Goal: Task Accomplishment & Management: Manage account settings

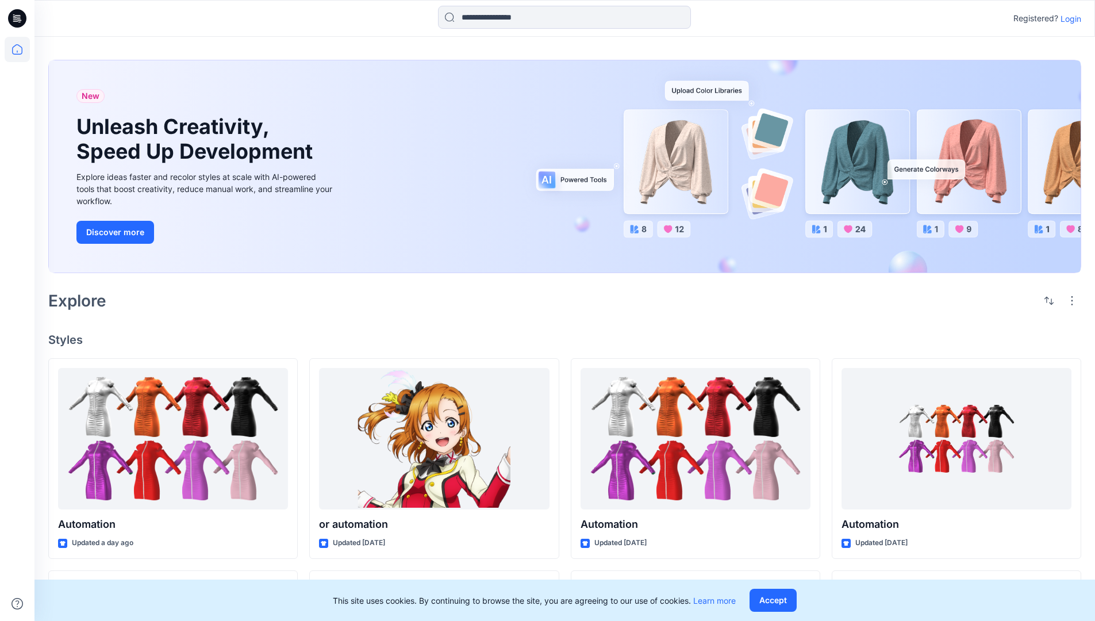
click at [1068, 18] on p "Login" at bounding box center [1070, 19] width 21 height 12
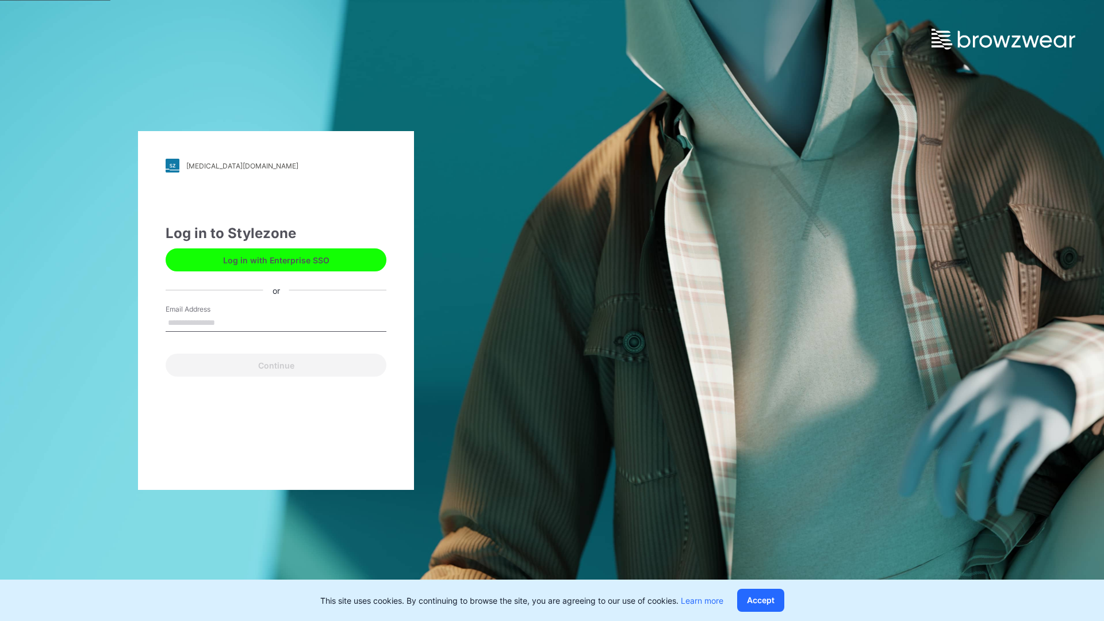
click at [227, 322] on input "Email Address" at bounding box center [276, 322] width 221 height 17
type input "**********"
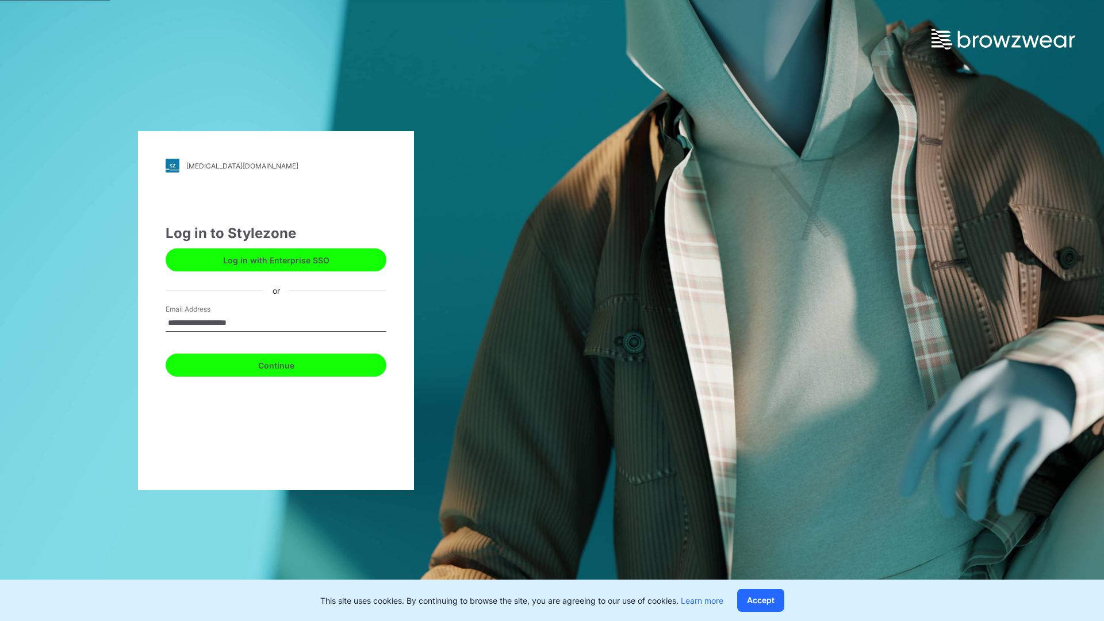
click at [289, 363] on button "Continue" at bounding box center [276, 364] width 221 height 23
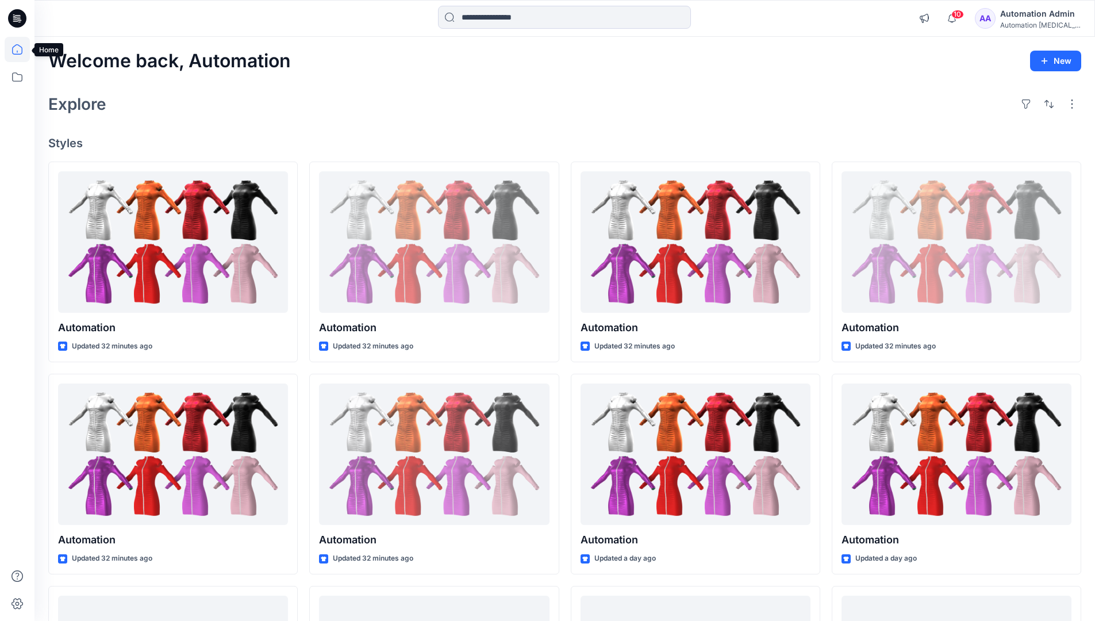
click at [22, 49] on icon at bounding box center [17, 49] width 10 height 10
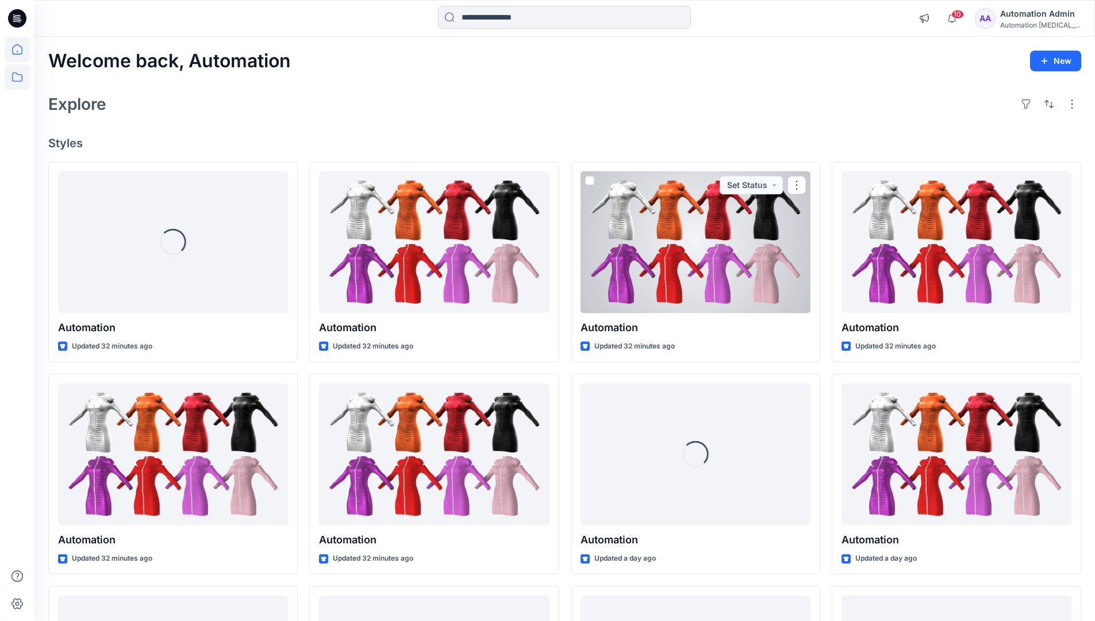
click at [21, 77] on icon at bounding box center [17, 76] width 25 height 25
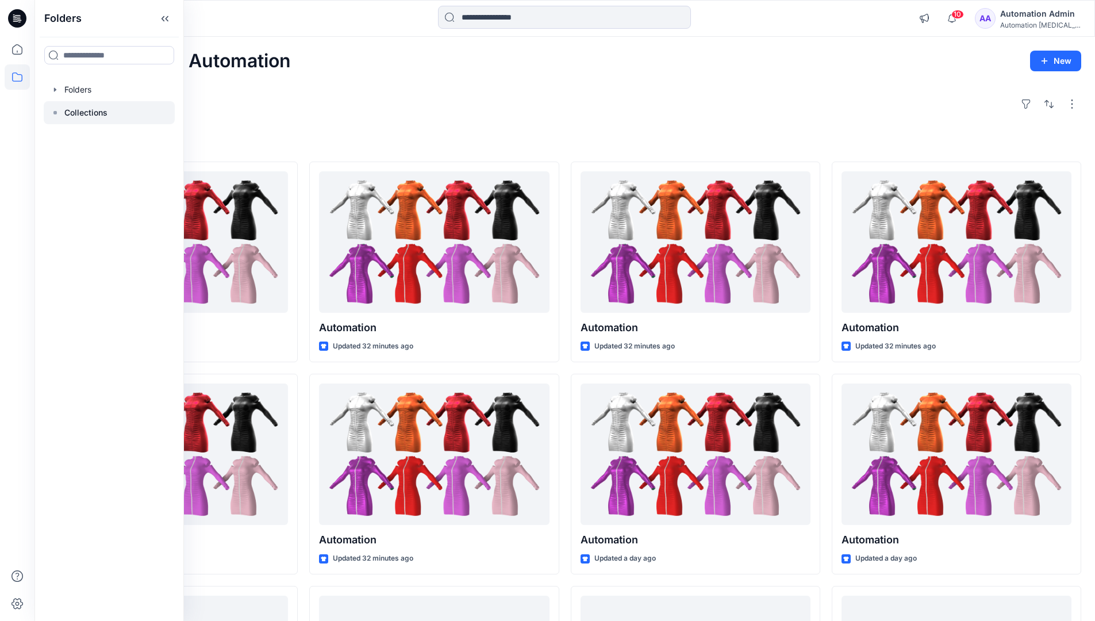
click at [84, 113] on p "Collections" at bounding box center [85, 113] width 43 height 14
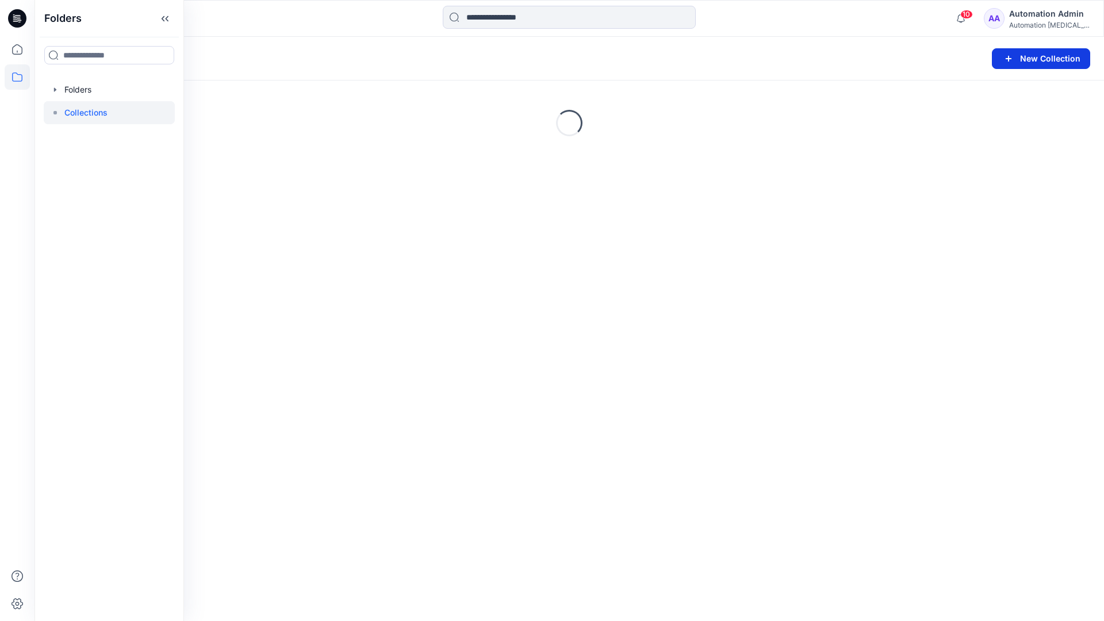
click at [1040, 61] on button "New Collection" at bounding box center [1040, 58] width 98 height 21
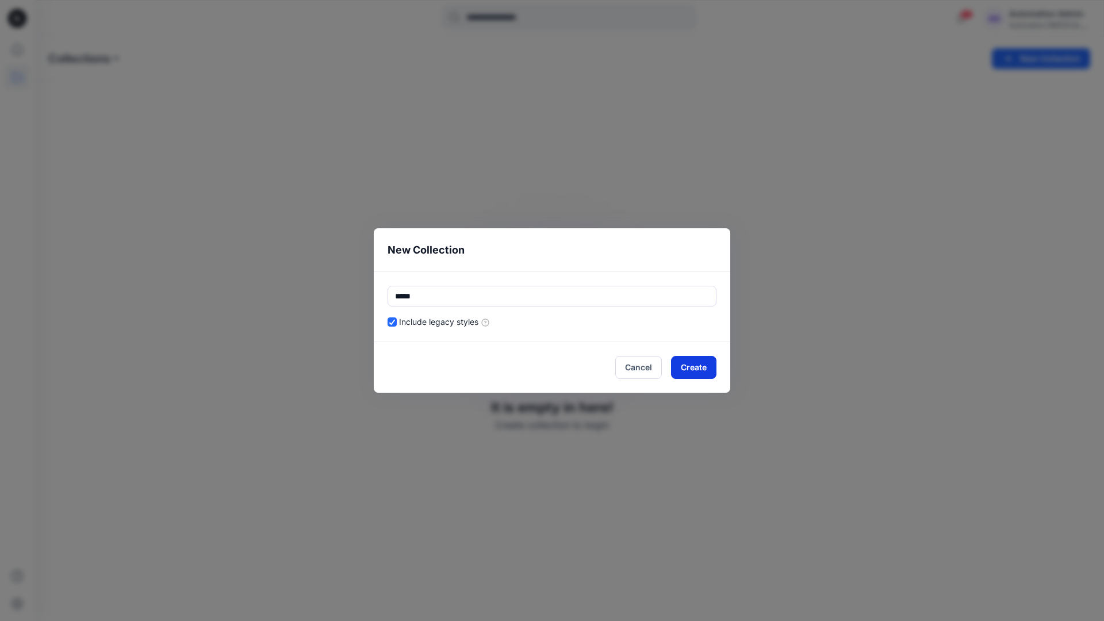
type input "*****"
click at [688, 369] on button "Create" at bounding box center [693, 367] width 45 height 23
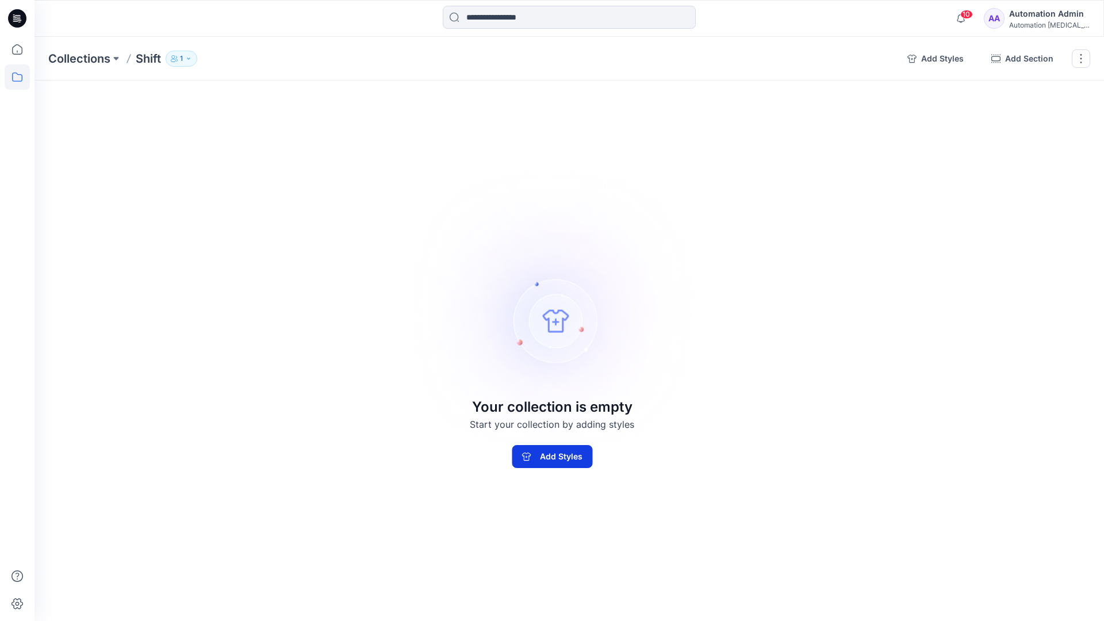
click at [580, 451] on button "Add Styles" at bounding box center [552, 456] width 80 height 23
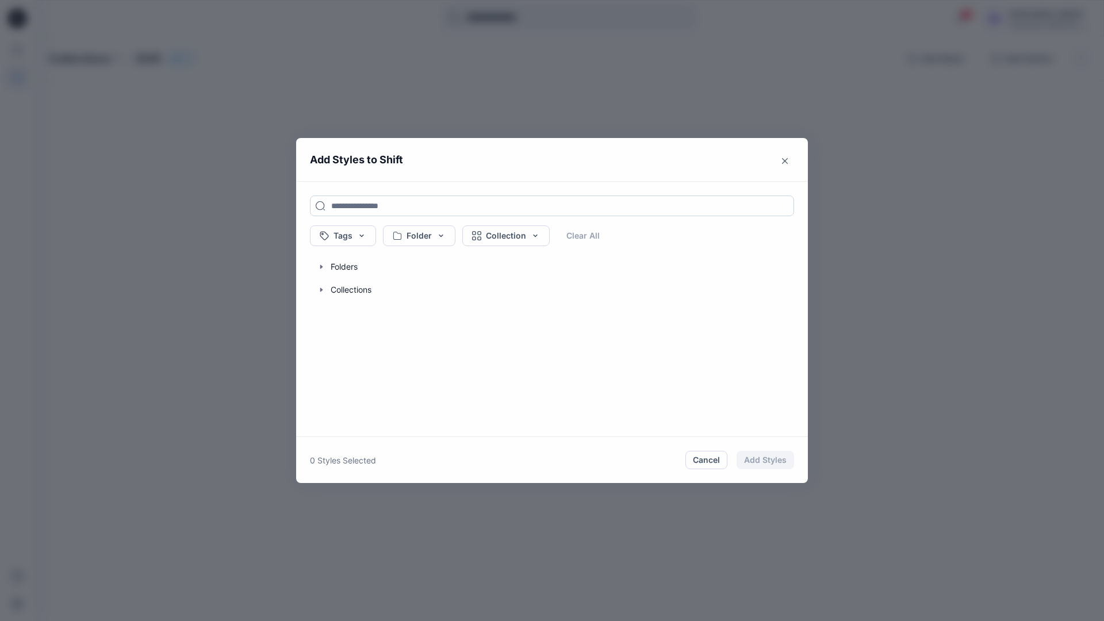
click at [347, 205] on input at bounding box center [552, 205] width 484 height 21
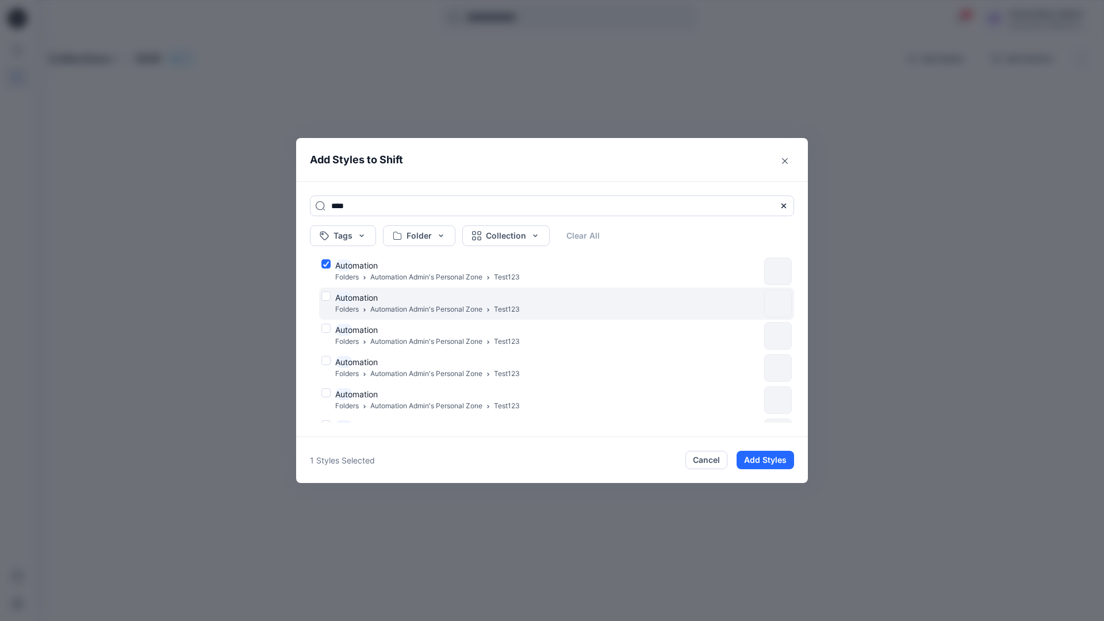
type input "****"
click at [326, 294] on div "Auto mation Folders Automation Admin's Personal Zone Test123" at bounding box center [540, 303] width 438 height 24
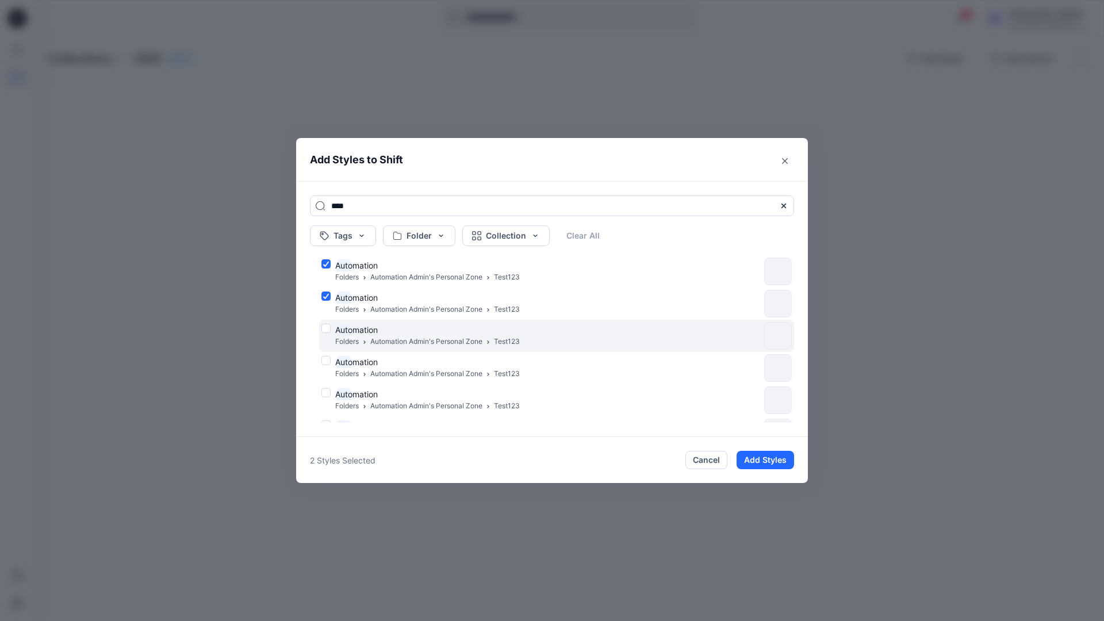
click at [326, 326] on div "Auto mation Folders Automation Admin's Personal Zone Test123" at bounding box center [540, 336] width 438 height 24
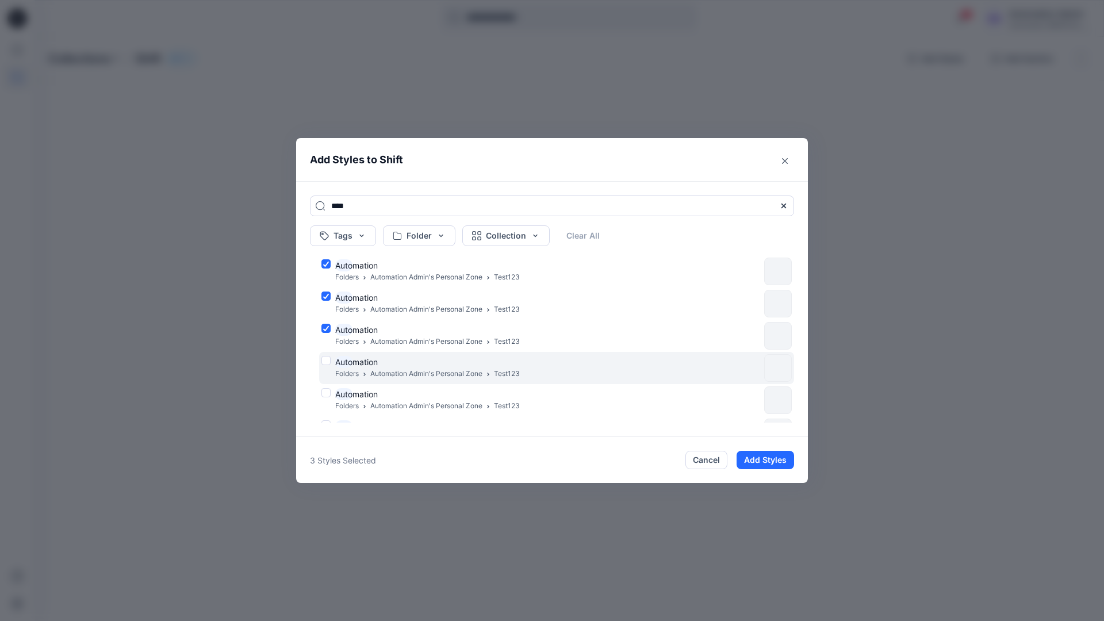
click at [327, 359] on div "Auto mation Folders Automation Admin's Personal Zone Test123" at bounding box center [540, 368] width 438 height 24
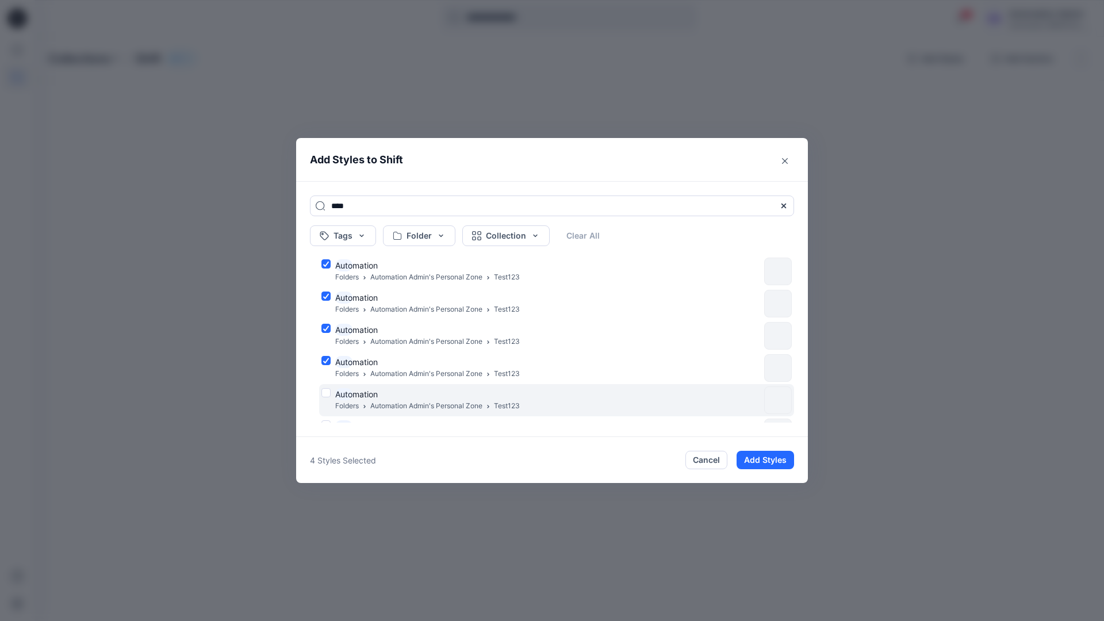
click at [324, 394] on div "Auto mation Folders Automation Admin's Personal Zone Test123" at bounding box center [540, 400] width 438 height 24
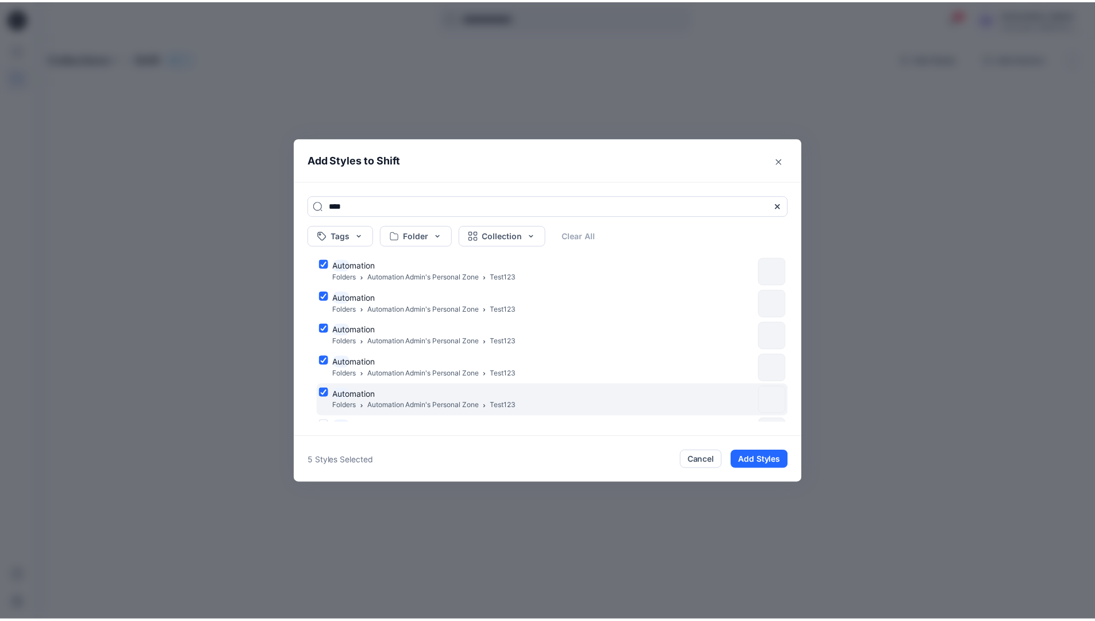
scroll to position [94, 0]
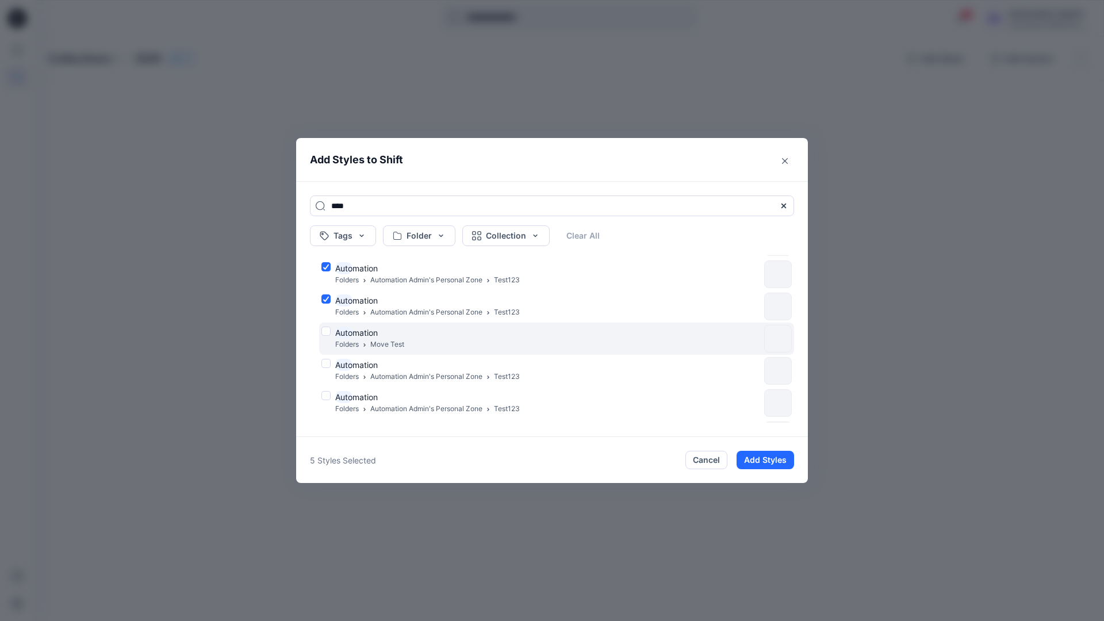
click at [326, 330] on div "Auto mation Folders Move Test" at bounding box center [540, 338] width 438 height 24
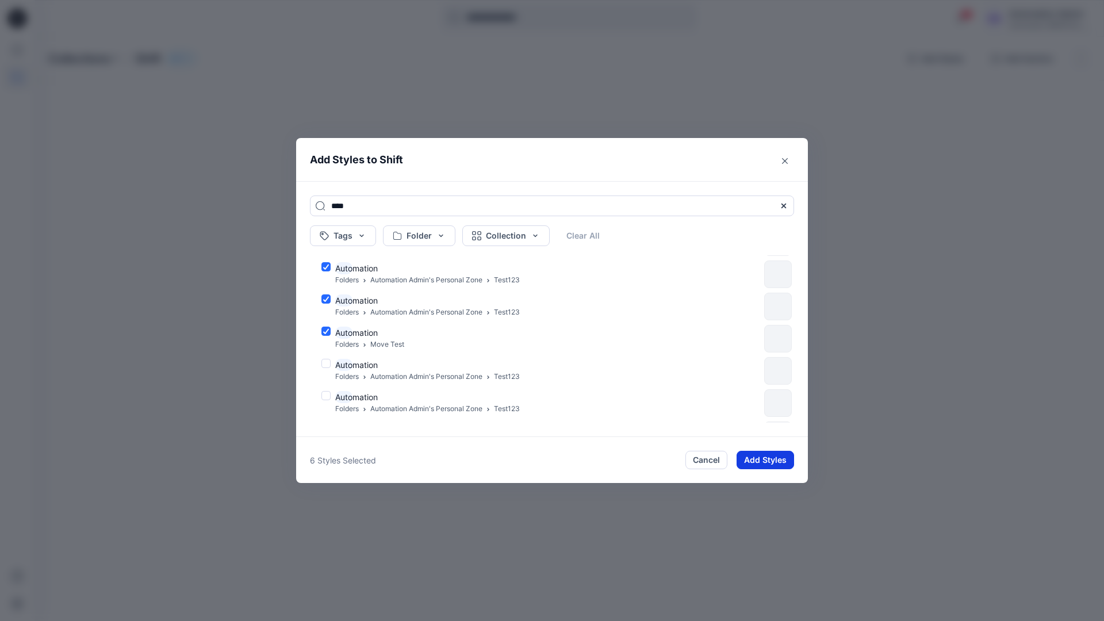
click at [756, 454] on button "Add Styles" at bounding box center [764, 460] width 57 height 18
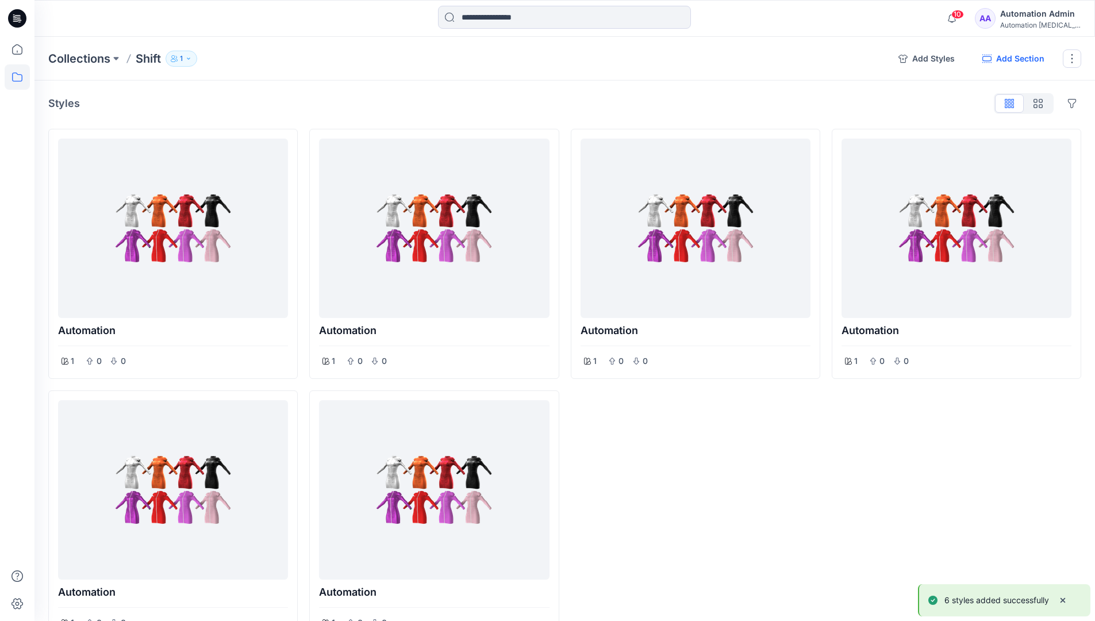
click at [1012, 59] on button "Add Section" at bounding box center [1013, 58] width 80 height 18
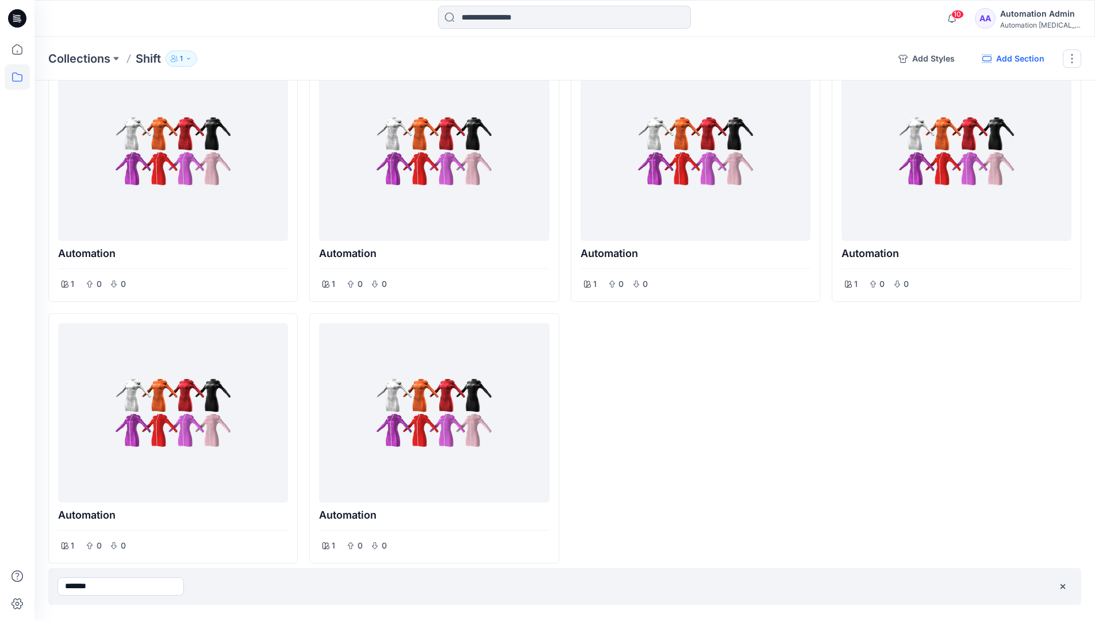
type input "*******"
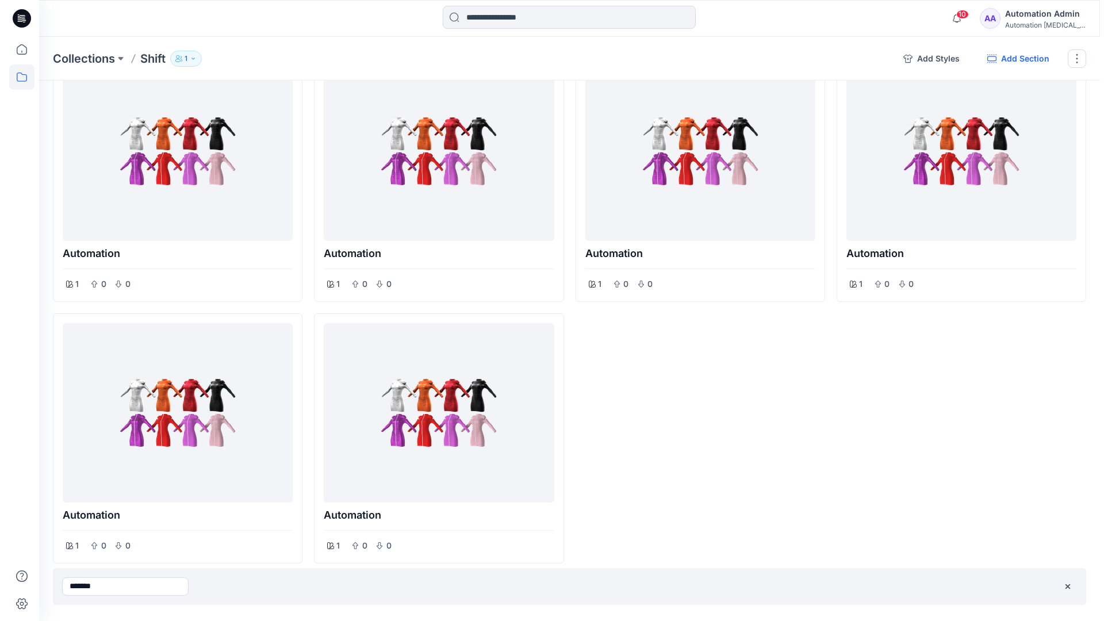
scroll to position [0, 0]
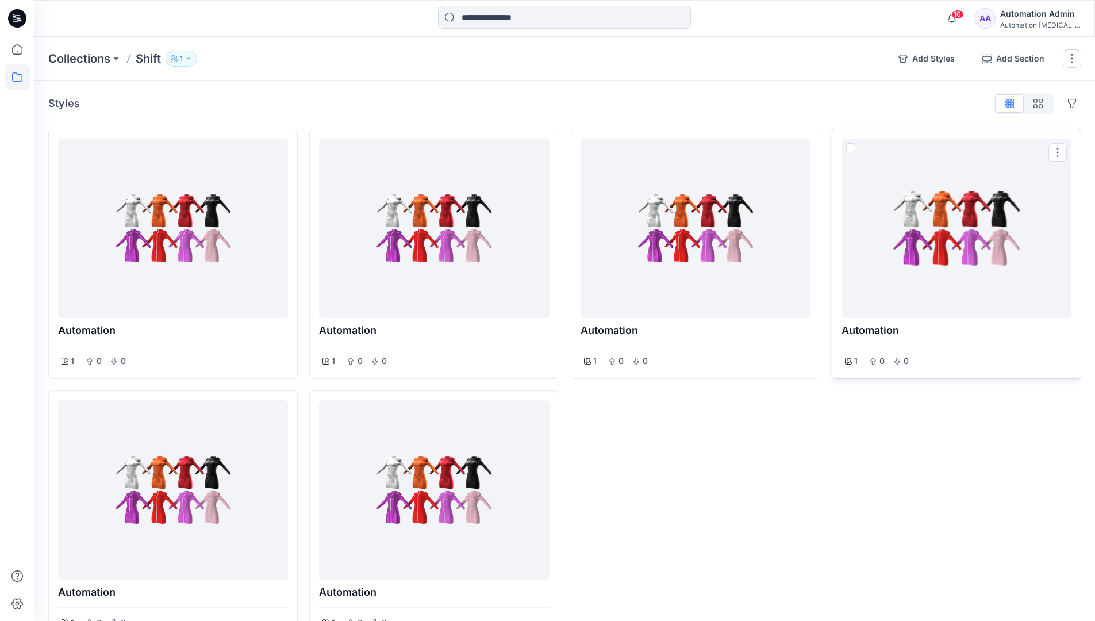
click at [851, 148] on span at bounding box center [850, 147] width 9 height 9
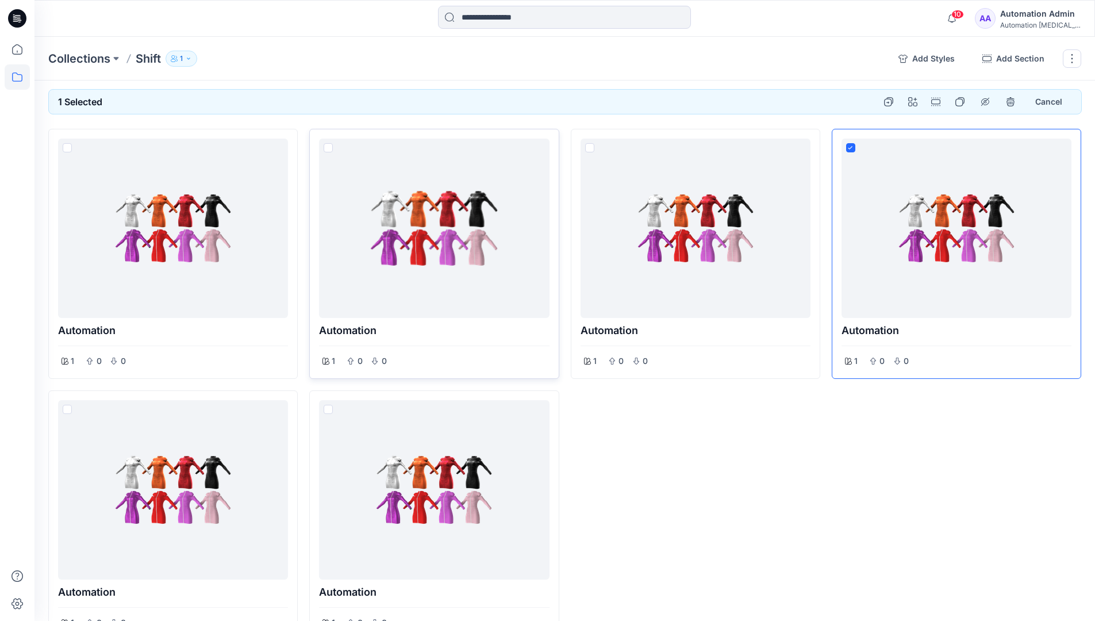
click at [330, 149] on span at bounding box center [328, 147] width 9 height 9
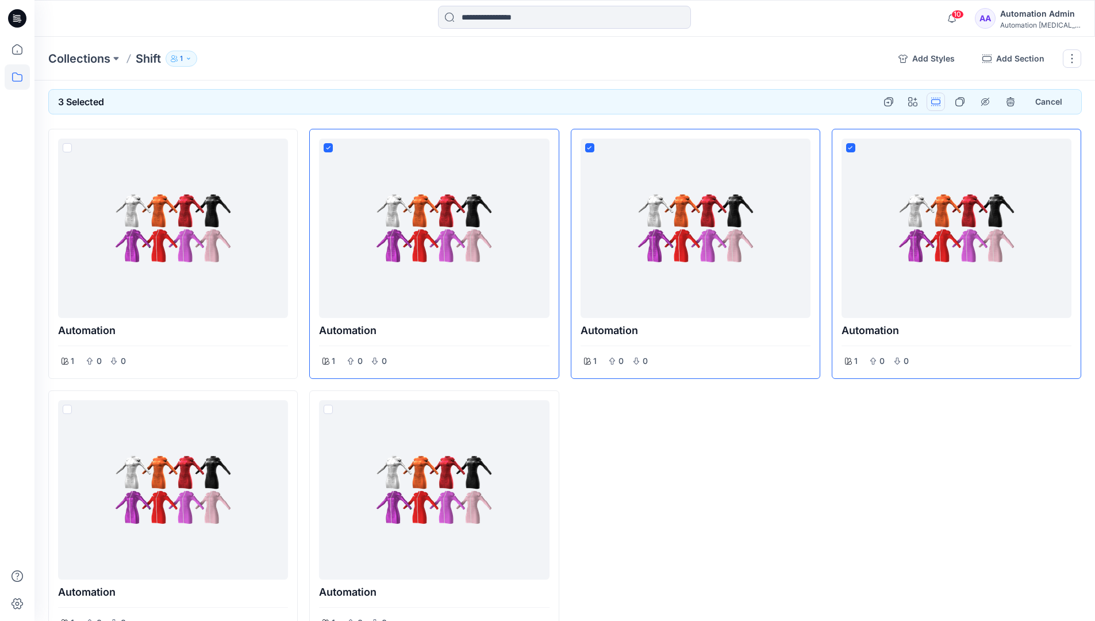
click at [937, 101] on button "Options" at bounding box center [936, 102] width 18 height 18
click at [856, 129] on button "Section" at bounding box center [880, 128] width 124 height 21
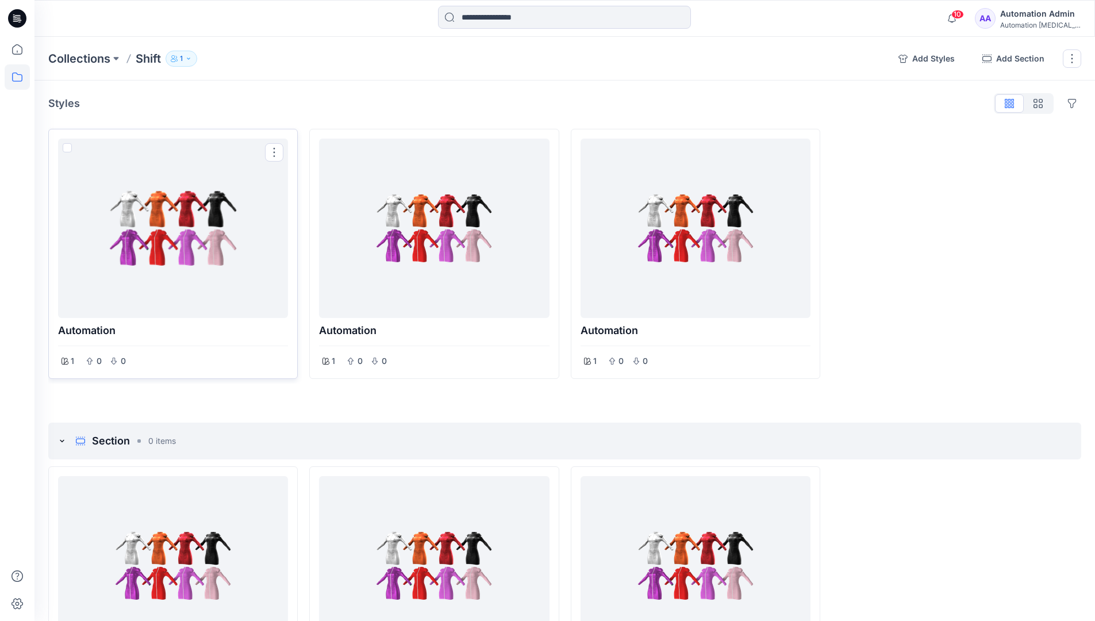
click at [68, 150] on span at bounding box center [67, 147] width 9 height 9
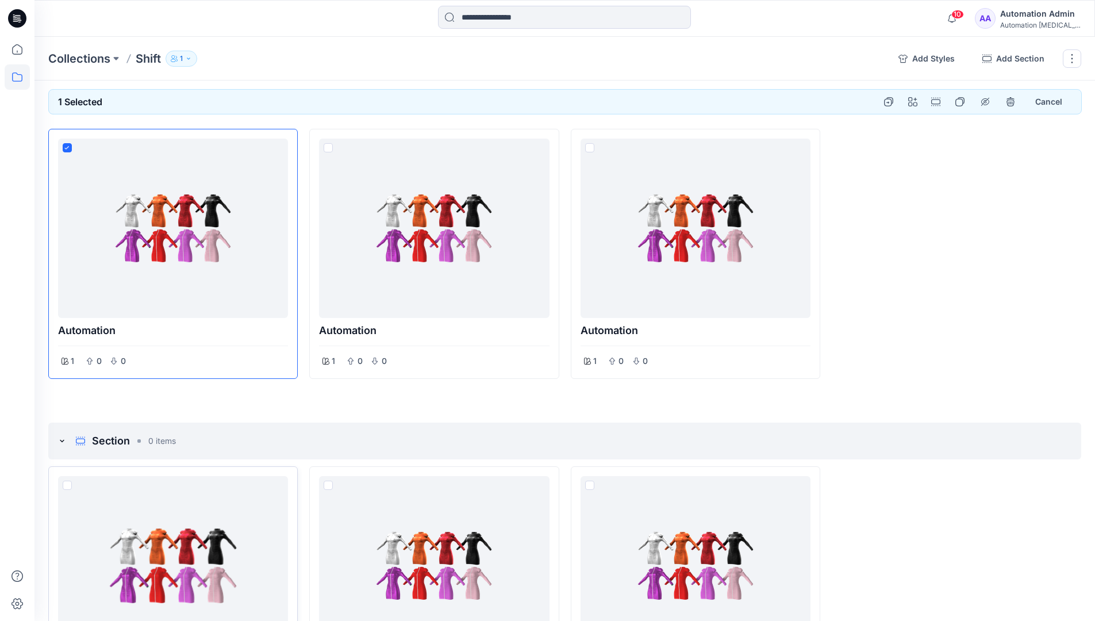
click at [66, 484] on span at bounding box center [67, 484] width 9 height 9
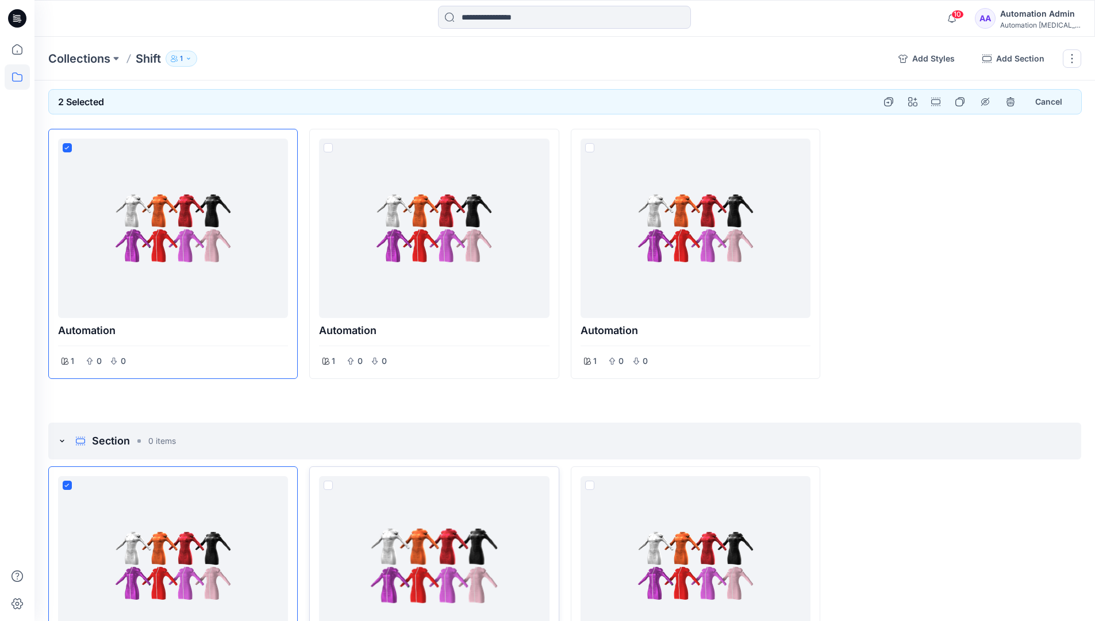
click at [329, 485] on span at bounding box center [328, 484] width 9 height 9
click at [83, 58] on p "Collections" at bounding box center [79, 59] width 62 height 16
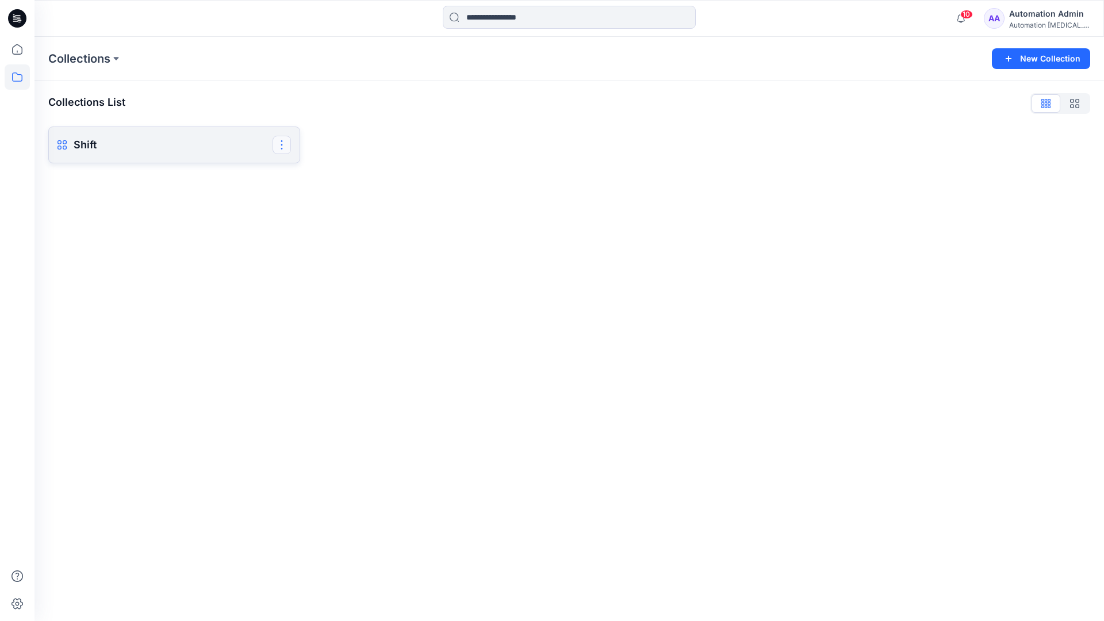
click at [282, 143] on button "button" at bounding box center [281, 145] width 18 height 18
click at [205, 226] on button "Delete Collection" at bounding box center [227, 223] width 122 height 21
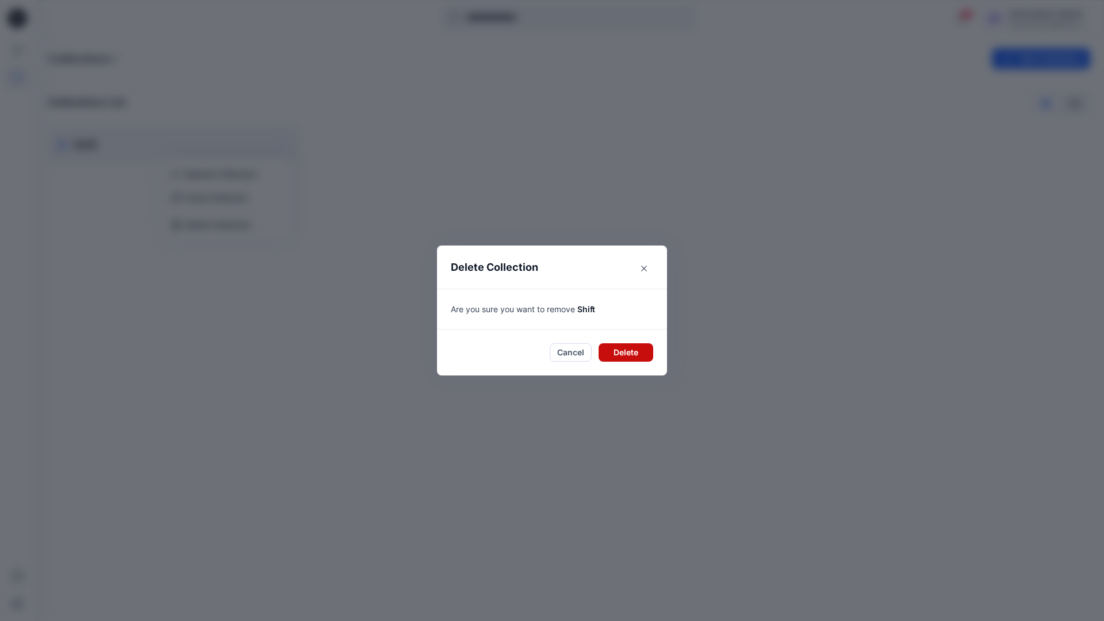
click at [622, 347] on button "Delete" at bounding box center [625, 352] width 55 height 18
click at [1025, 14] on div "Automation Admin" at bounding box center [1049, 14] width 80 height 14
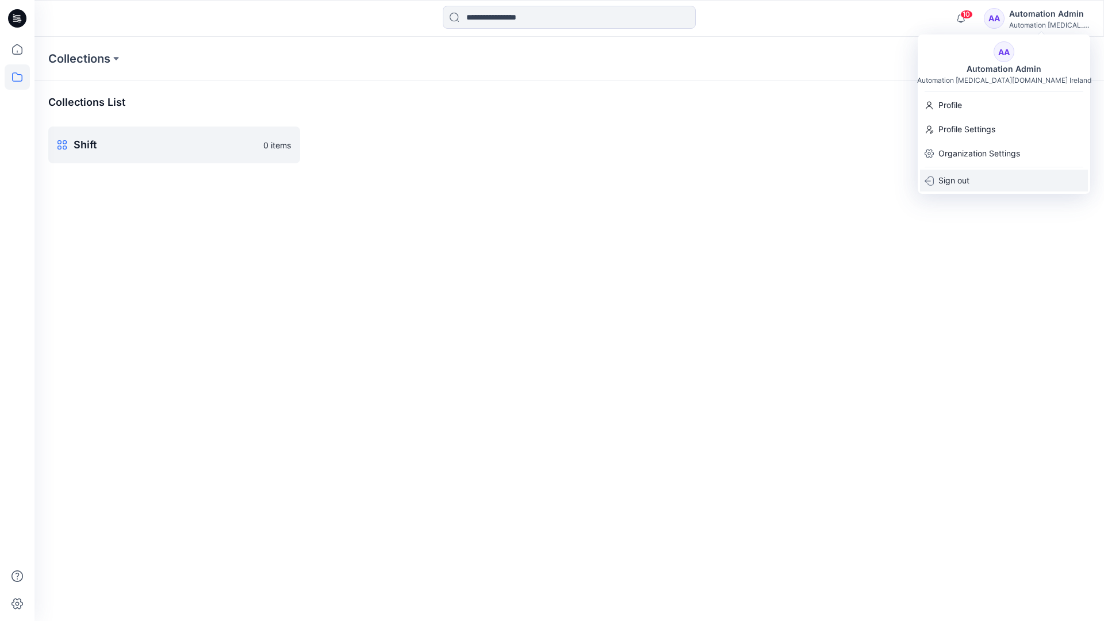
click at [977, 177] on div "Sign out" at bounding box center [1004, 181] width 168 height 22
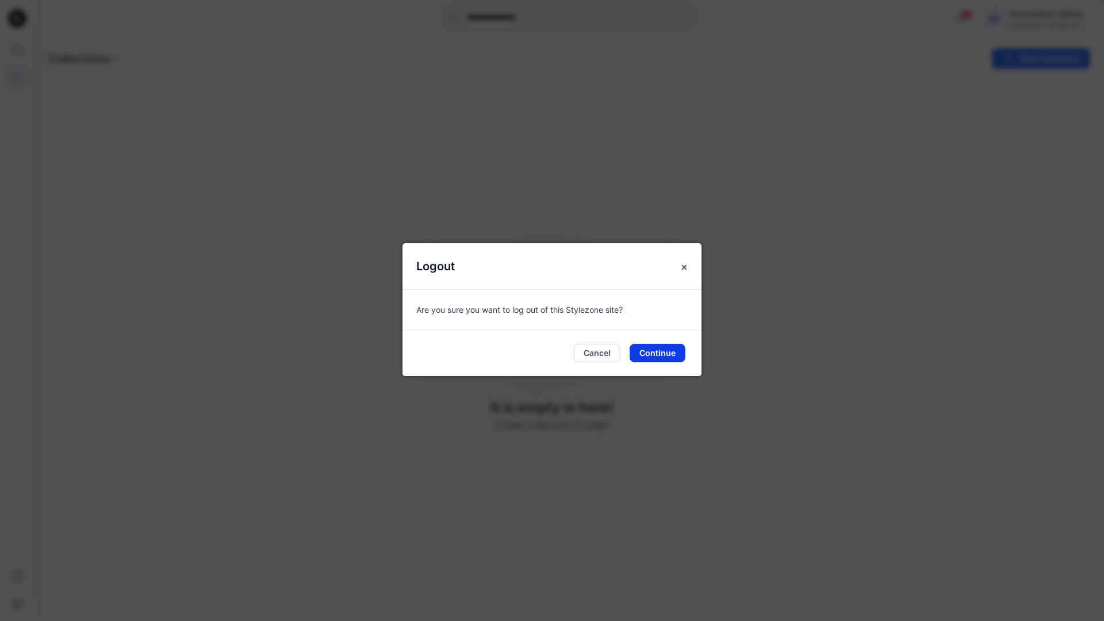
click at [658, 355] on button "Continue" at bounding box center [657, 353] width 56 height 18
